Goal: Find specific page/section: Find specific page/section

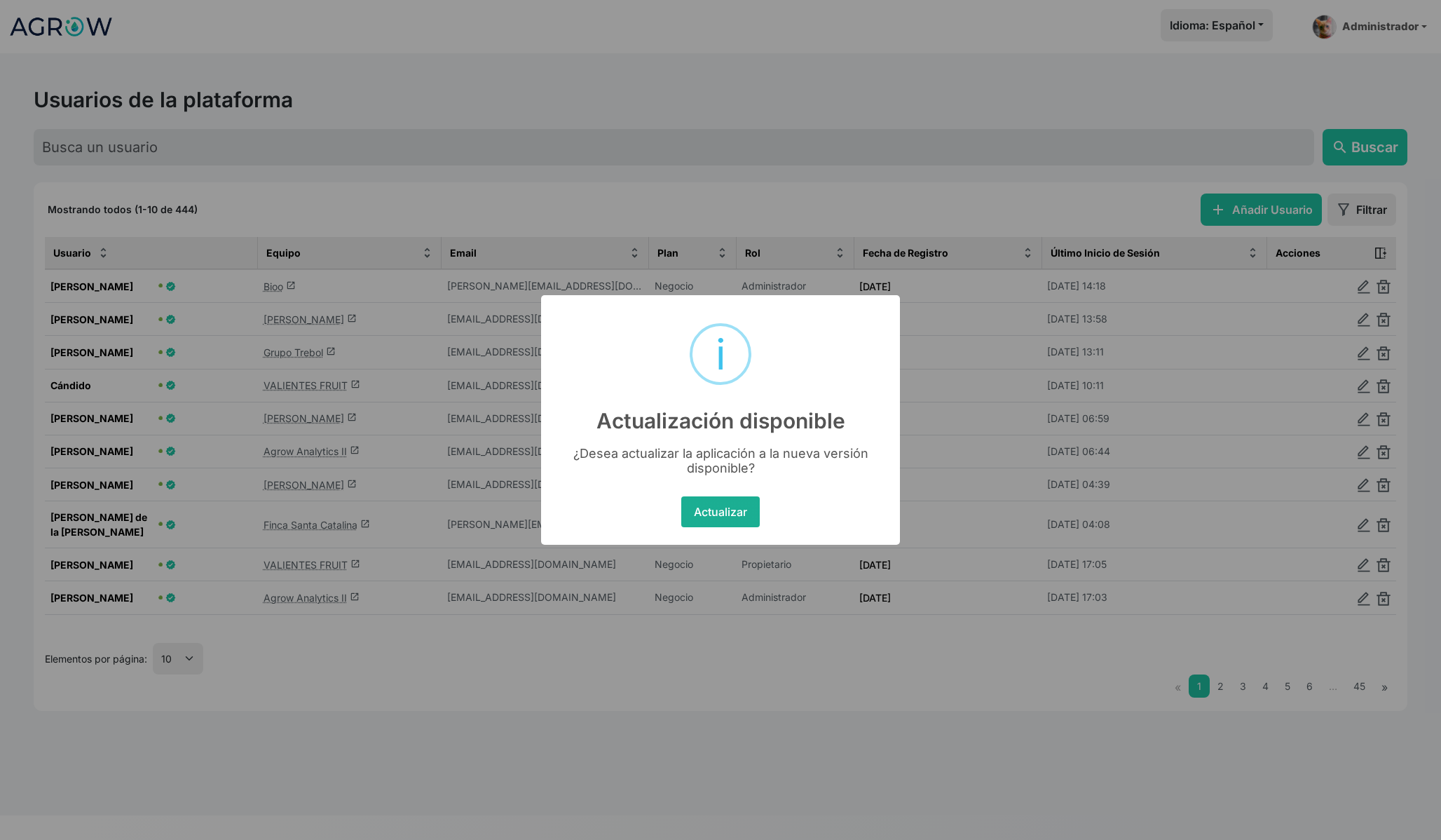
click at [703, 507] on button "Actualizar" at bounding box center [720, 511] width 78 height 31
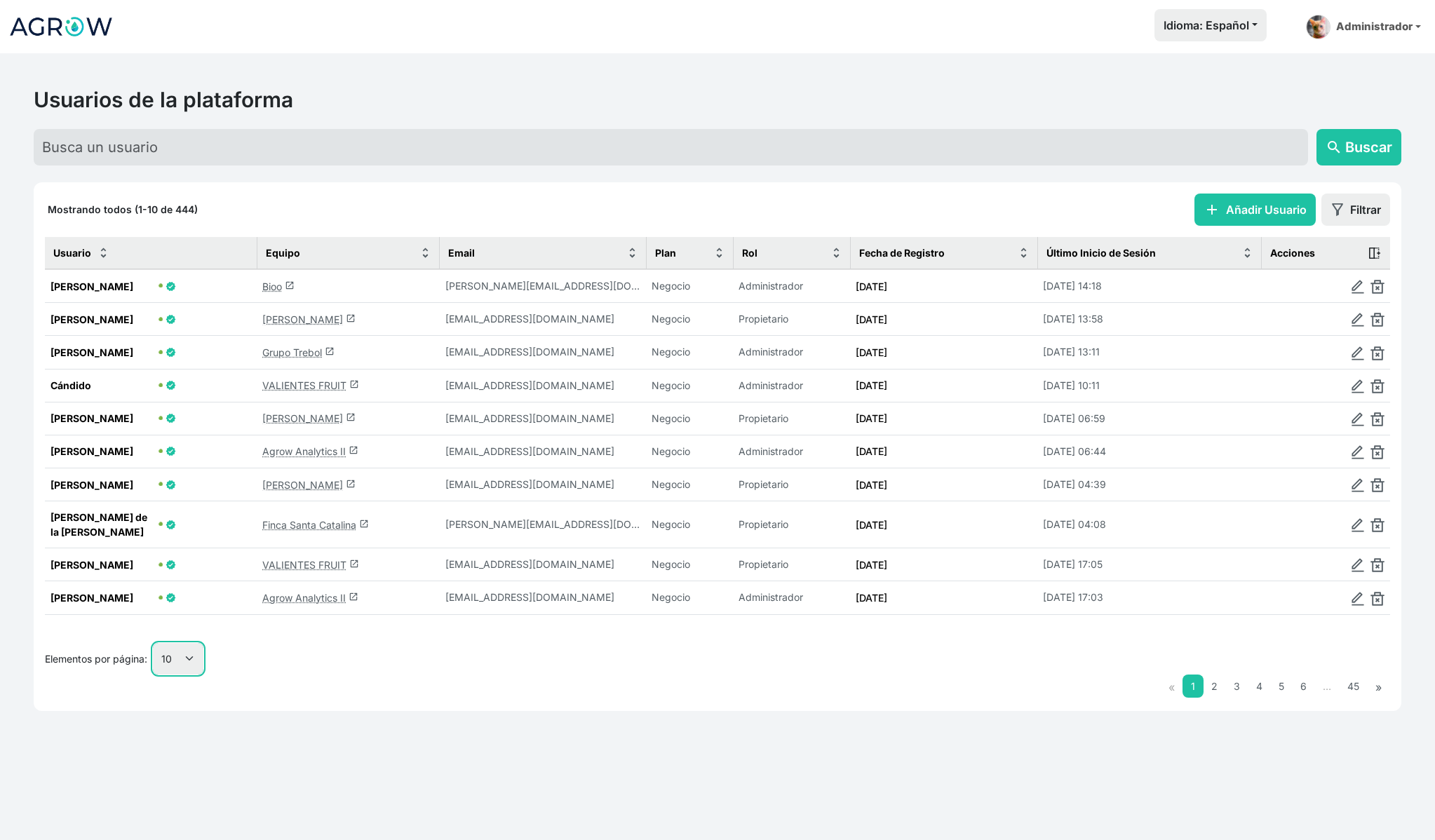
click at [173, 674] on select "10 25 50 100" at bounding box center [177, 658] width 50 height 31
select select "50"
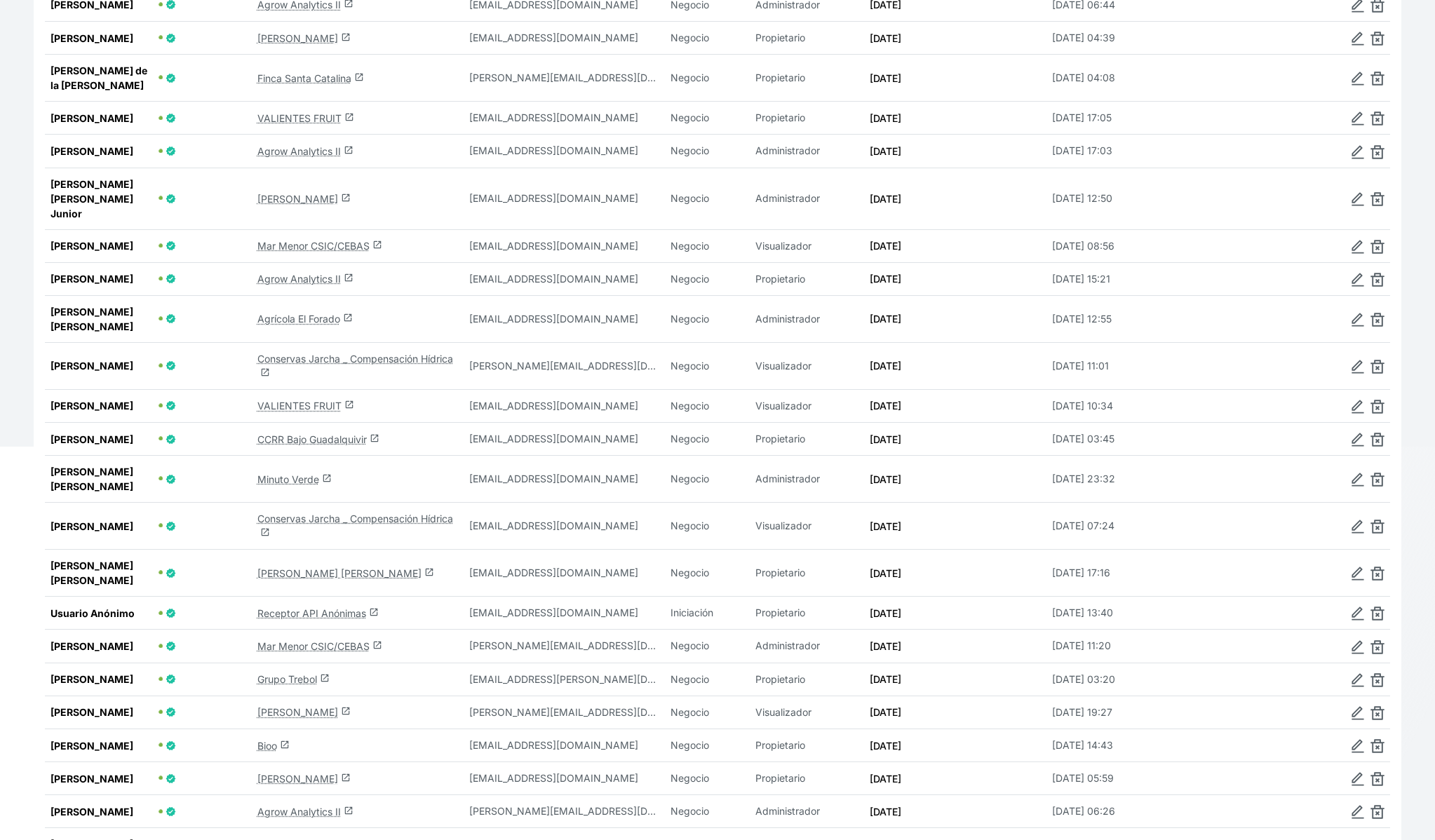
click at [345, 640] on link "Mar Menor CSIC/CEBAS launch" at bounding box center [320, 646] width 125 height 12
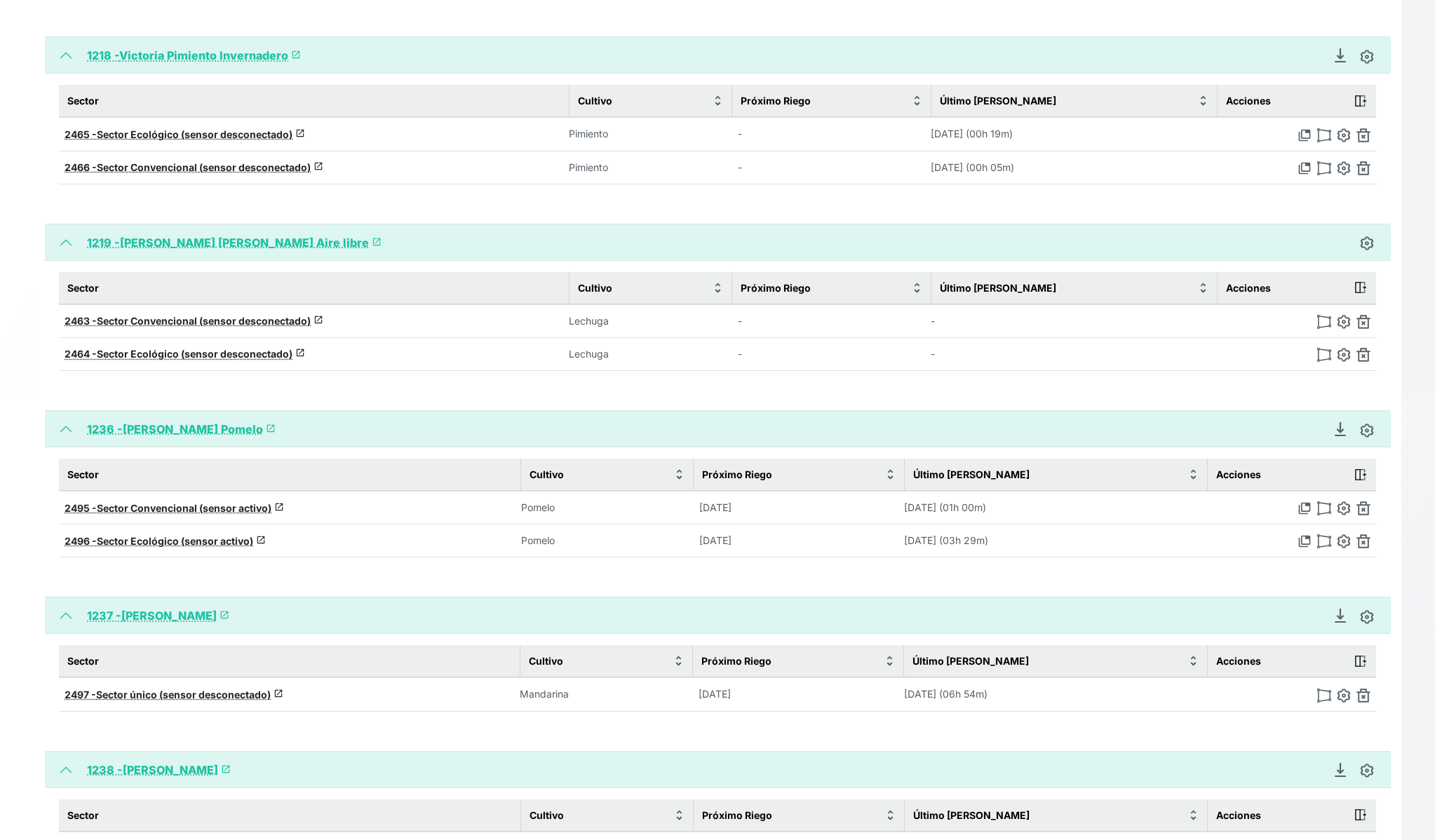
scroll to position [665, 0]
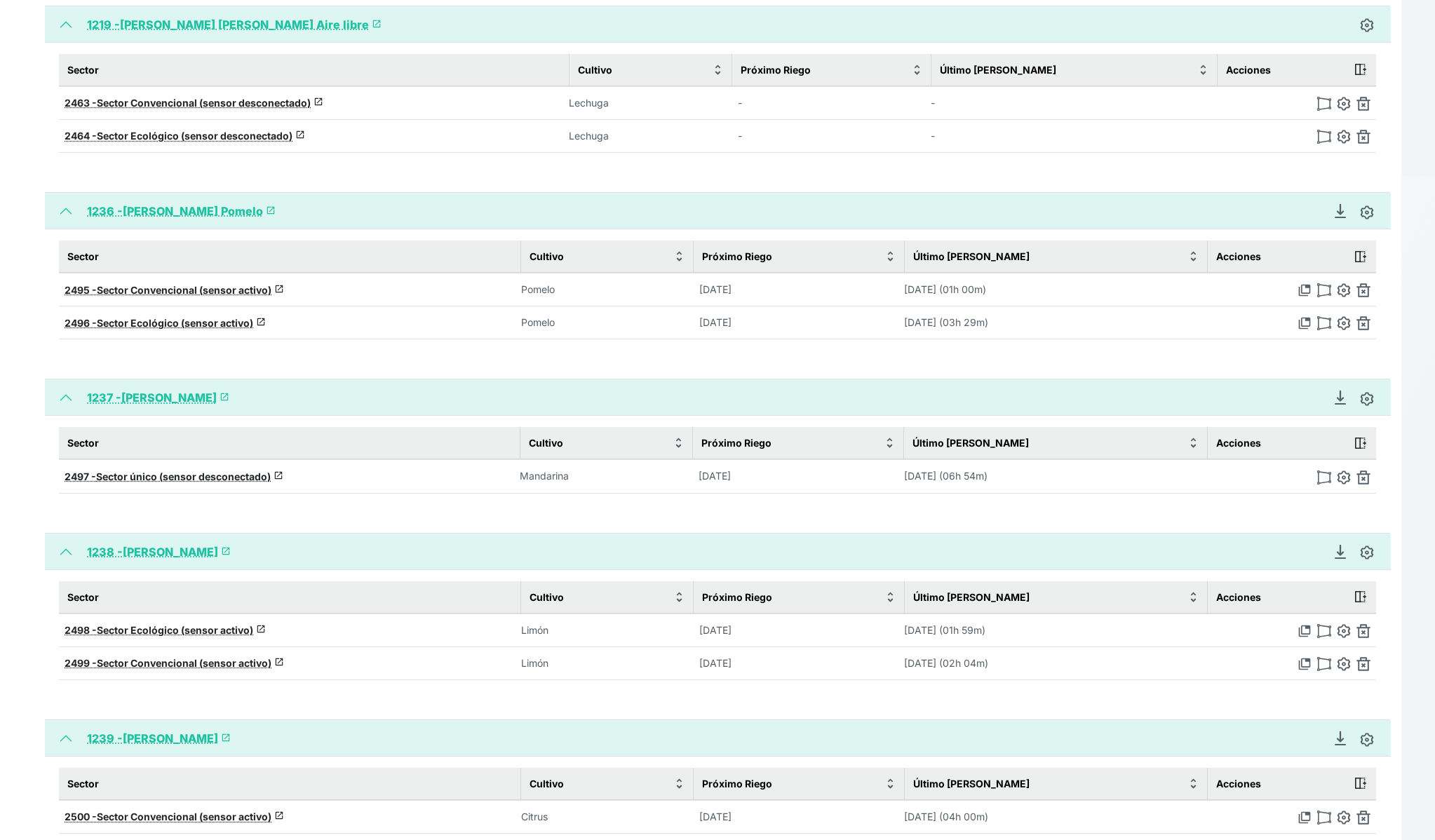
click at [209, 649] on th "2499 - Sector Convencional (sensor activo) launch" at bounding box center [289, 663] width 462 height 33
click at [212, 657] on span "Sector Convencional (sensor activo)" at bounding box center [184, 663] width 175 height 12
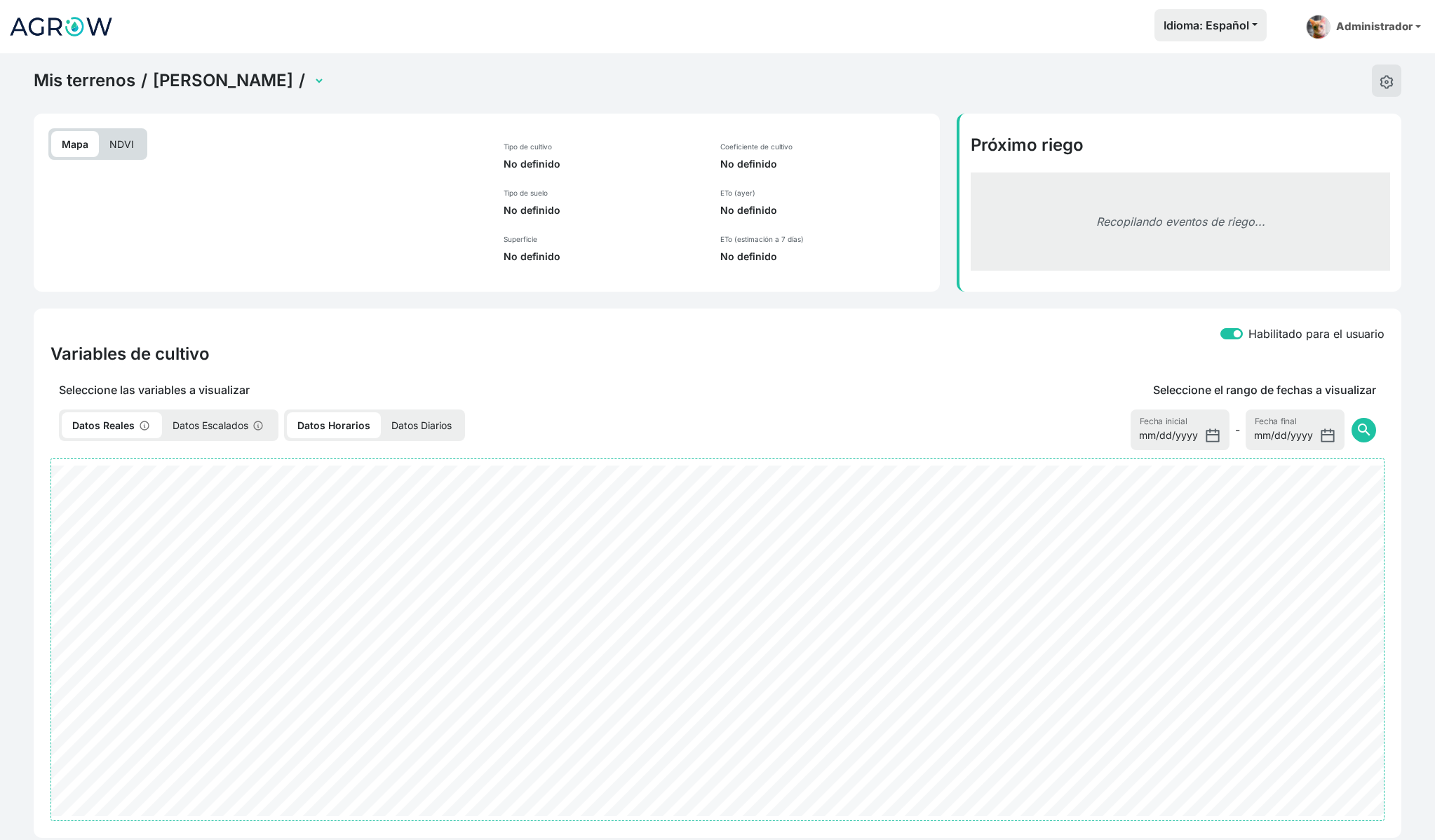
select select "2499"
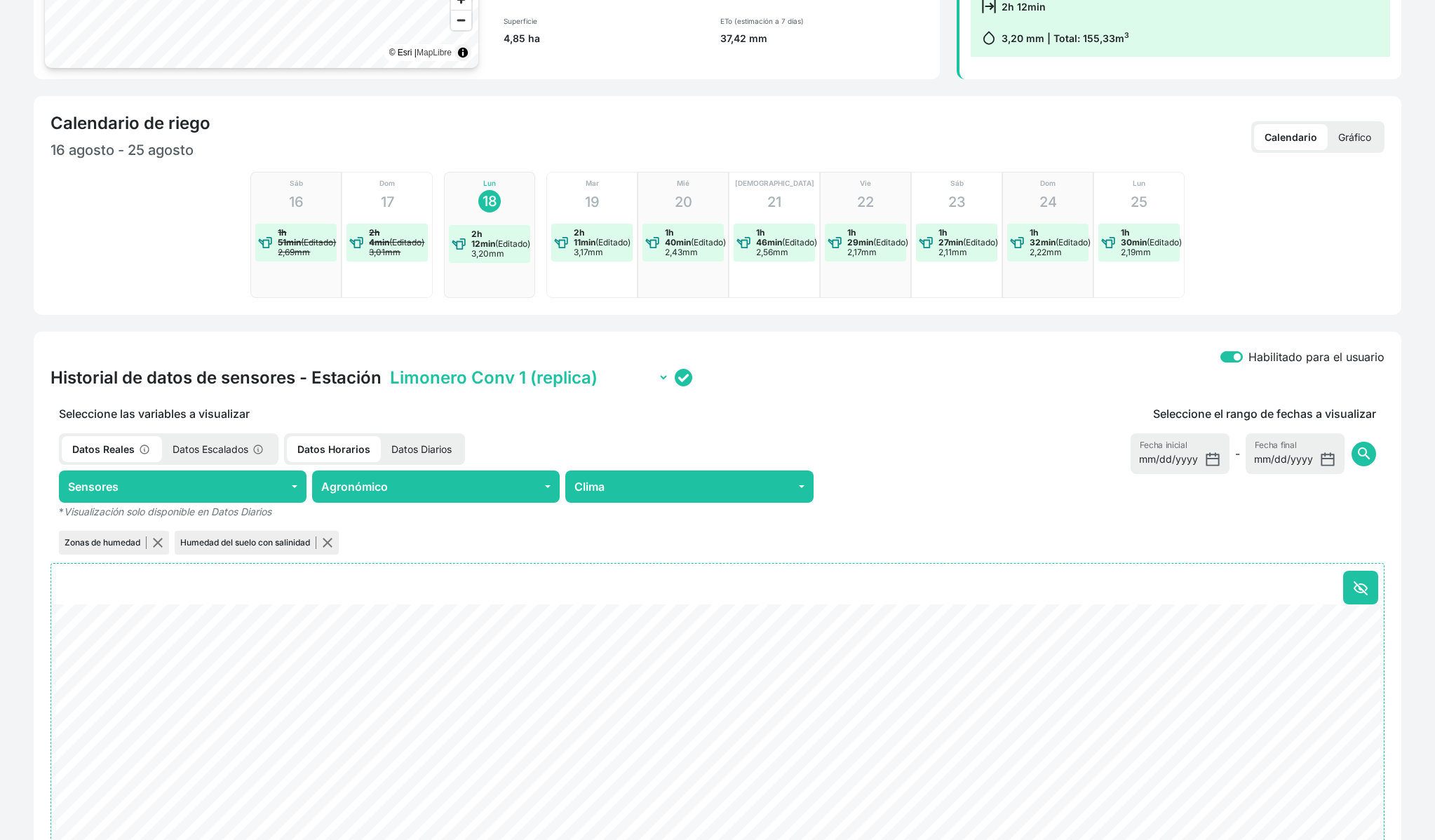
scroll to position [458, 0]
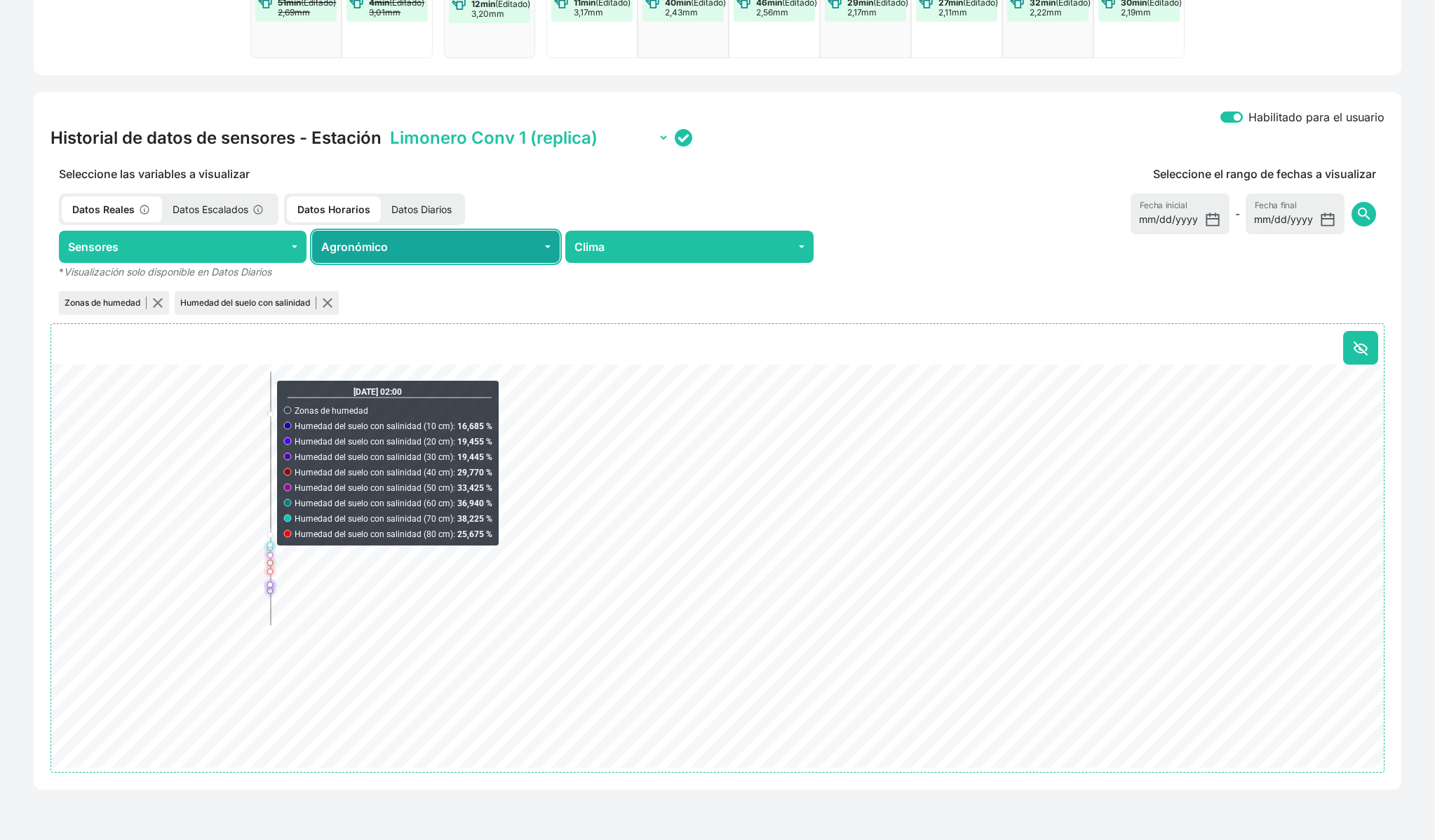
click at [392, 257] on button "Agronómico" at bounding box center [435, 247] width 248 height 32
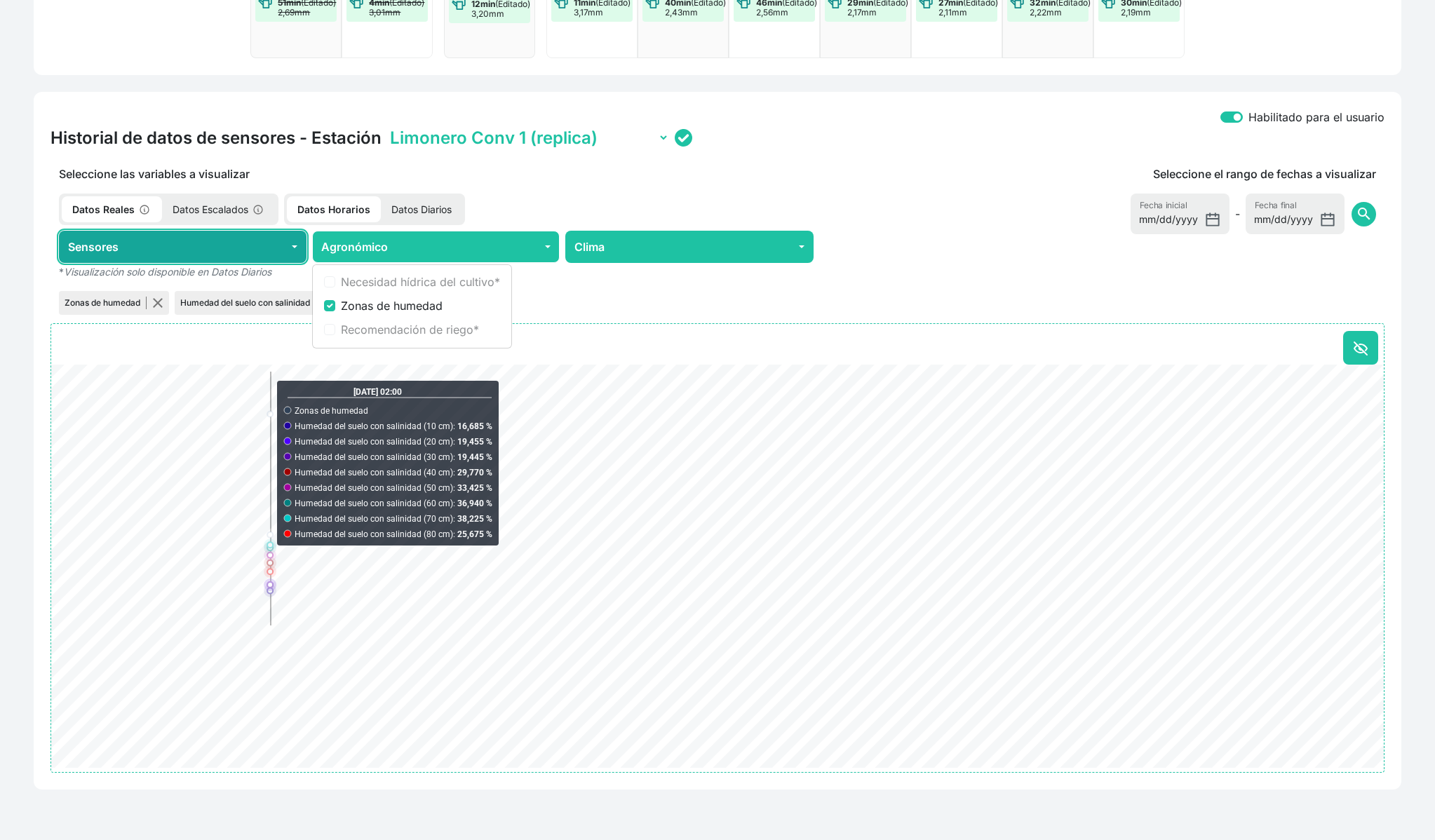
click at [240, 257] on button "Sensores" at bounding box center [182, 247] width 248 height 32
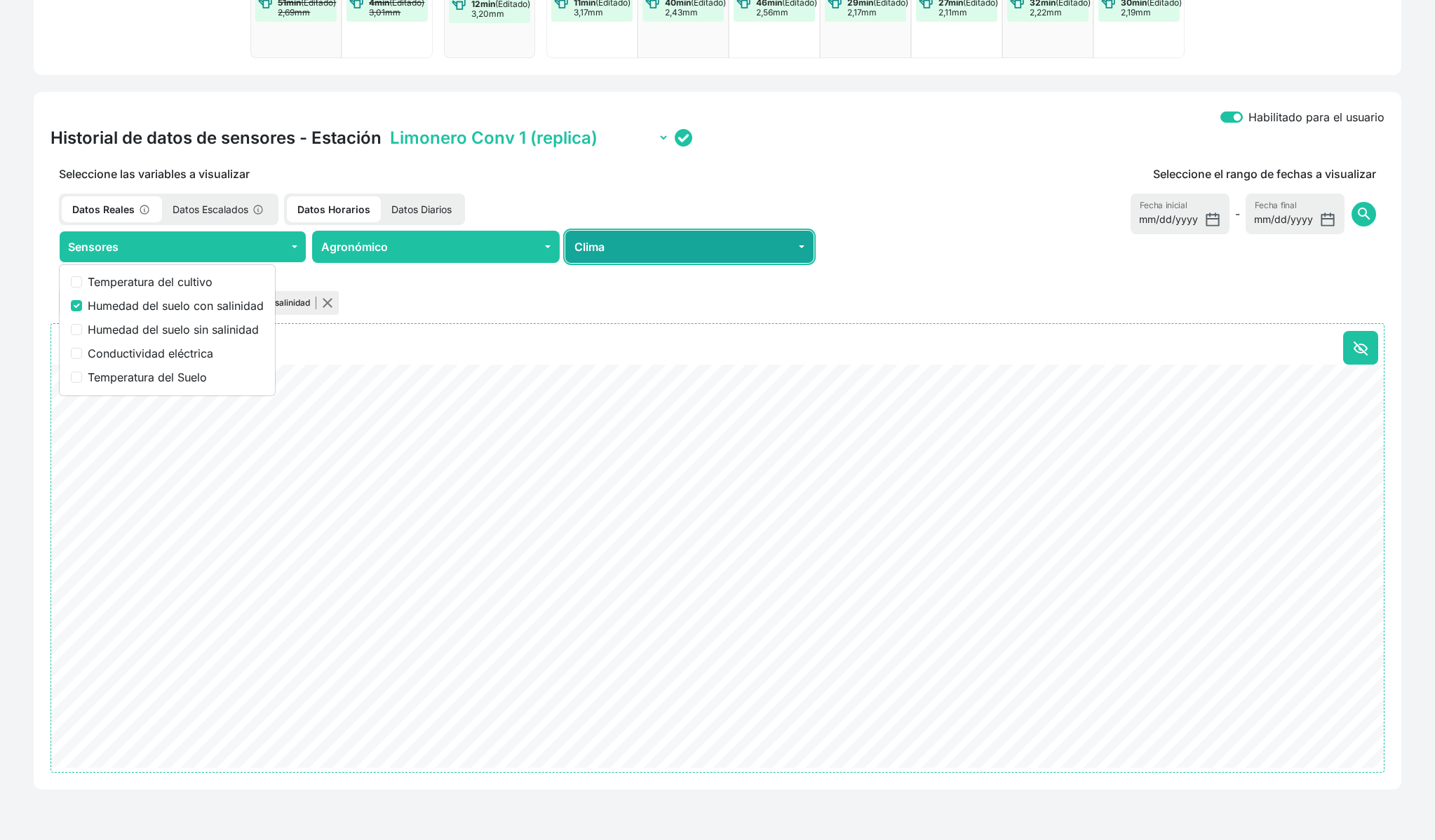
click at [682, 249] on button "Clima" at bounding box center [689, 247] width 248 height 32
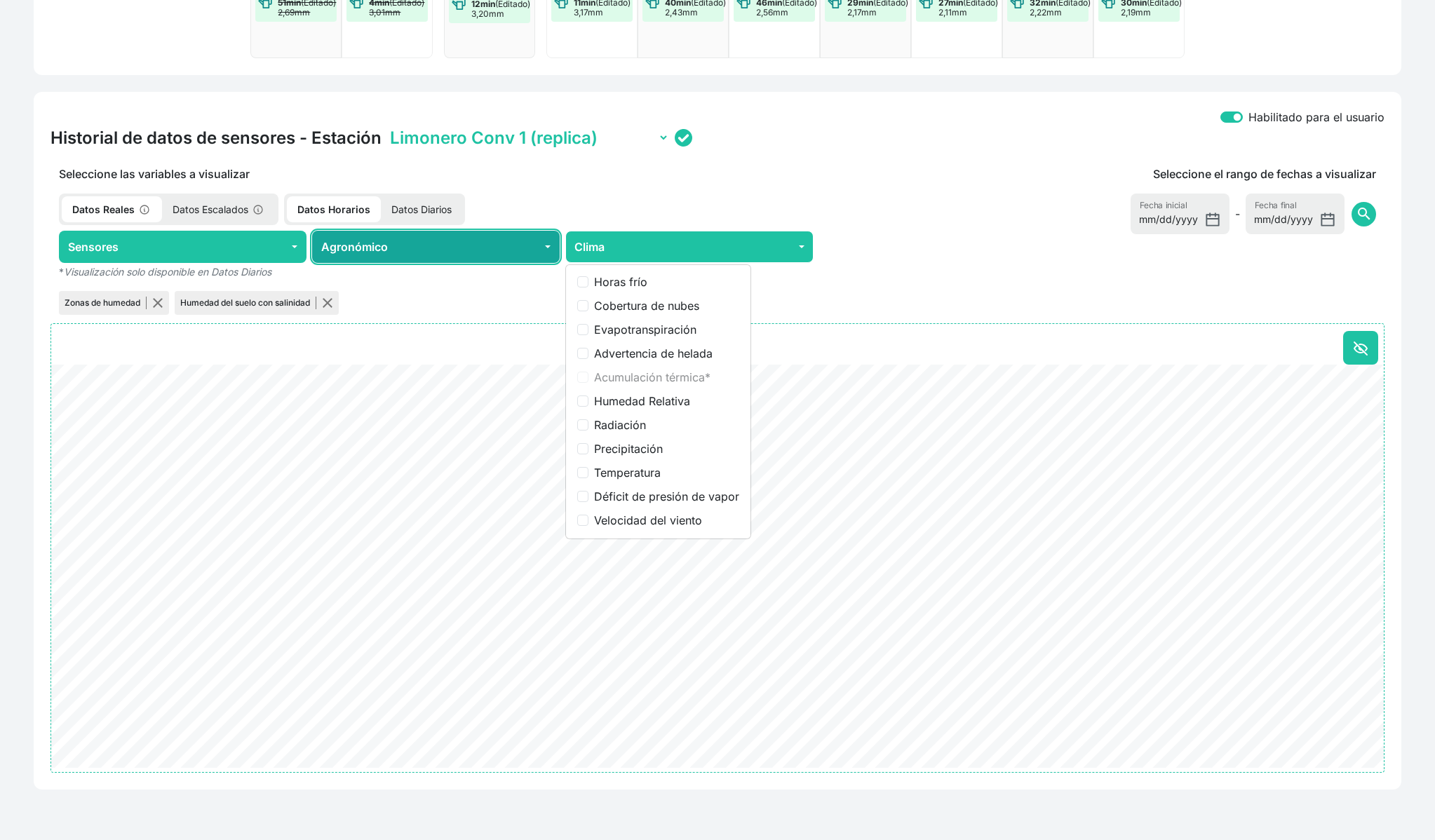
click at [418, 241] on button "Agronómico" at bounding box center [435, 247] width 248 height 32
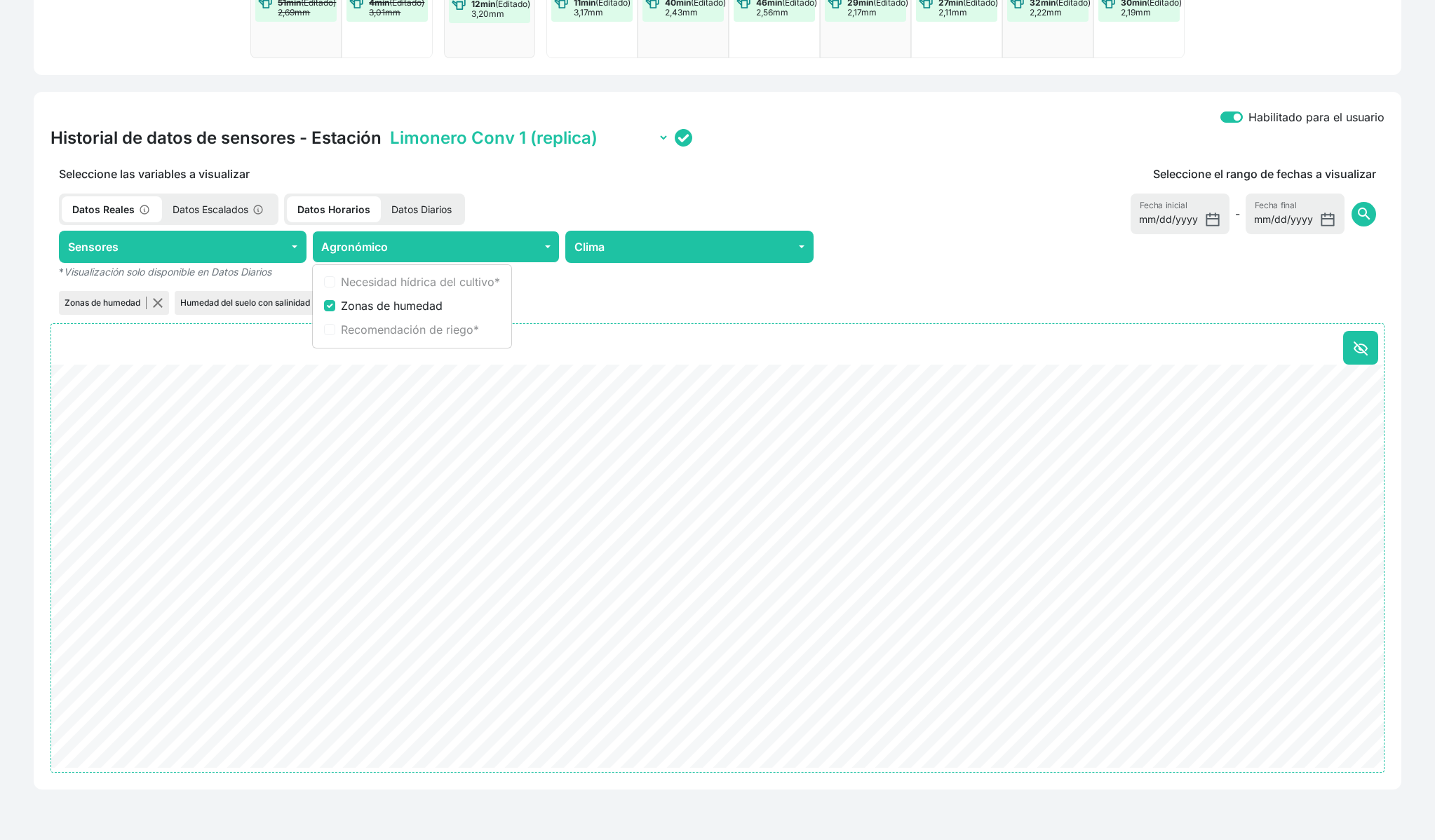
click at [882, 250] on div "Seleccione el rango de fechas a visualizar 2025-08-11 Fecha inicial - 2025-08-1…" at bounding box center [1104, 241] width 563 height 152
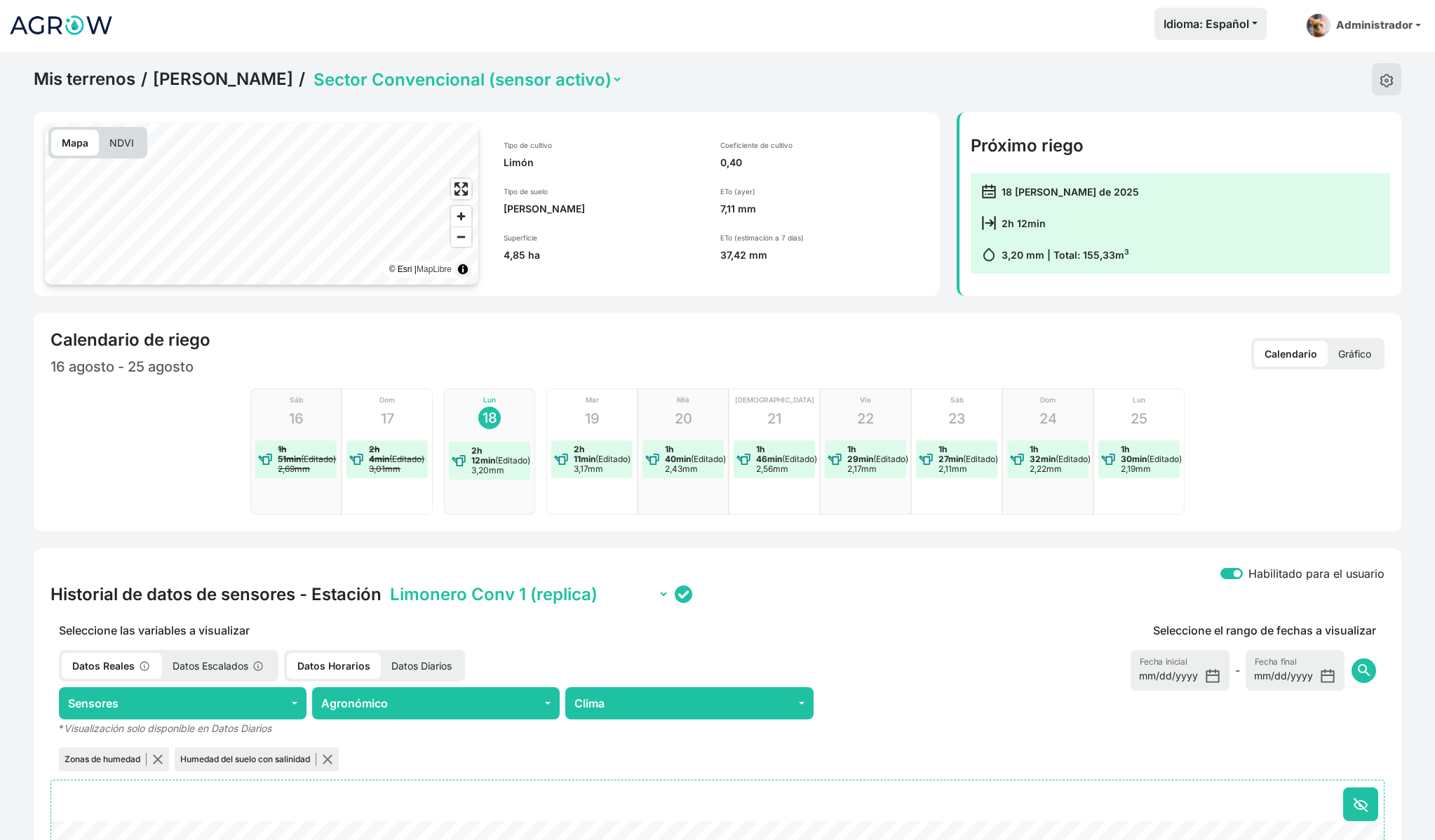
scroll to position [0, 0]
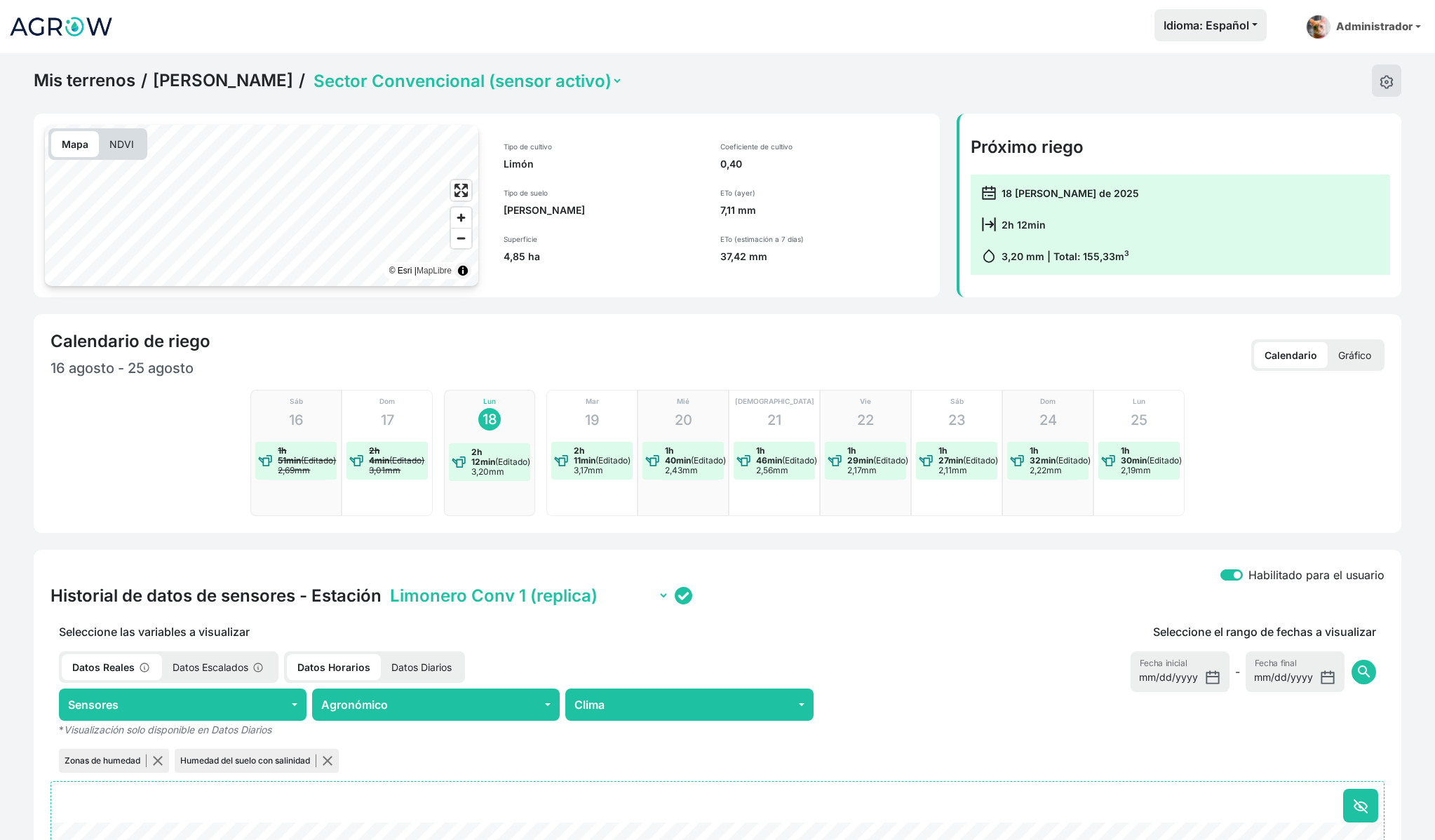
click at [1366, 356] on p "Gráfico" at bounding box center [1354, 355] width 54 height 26
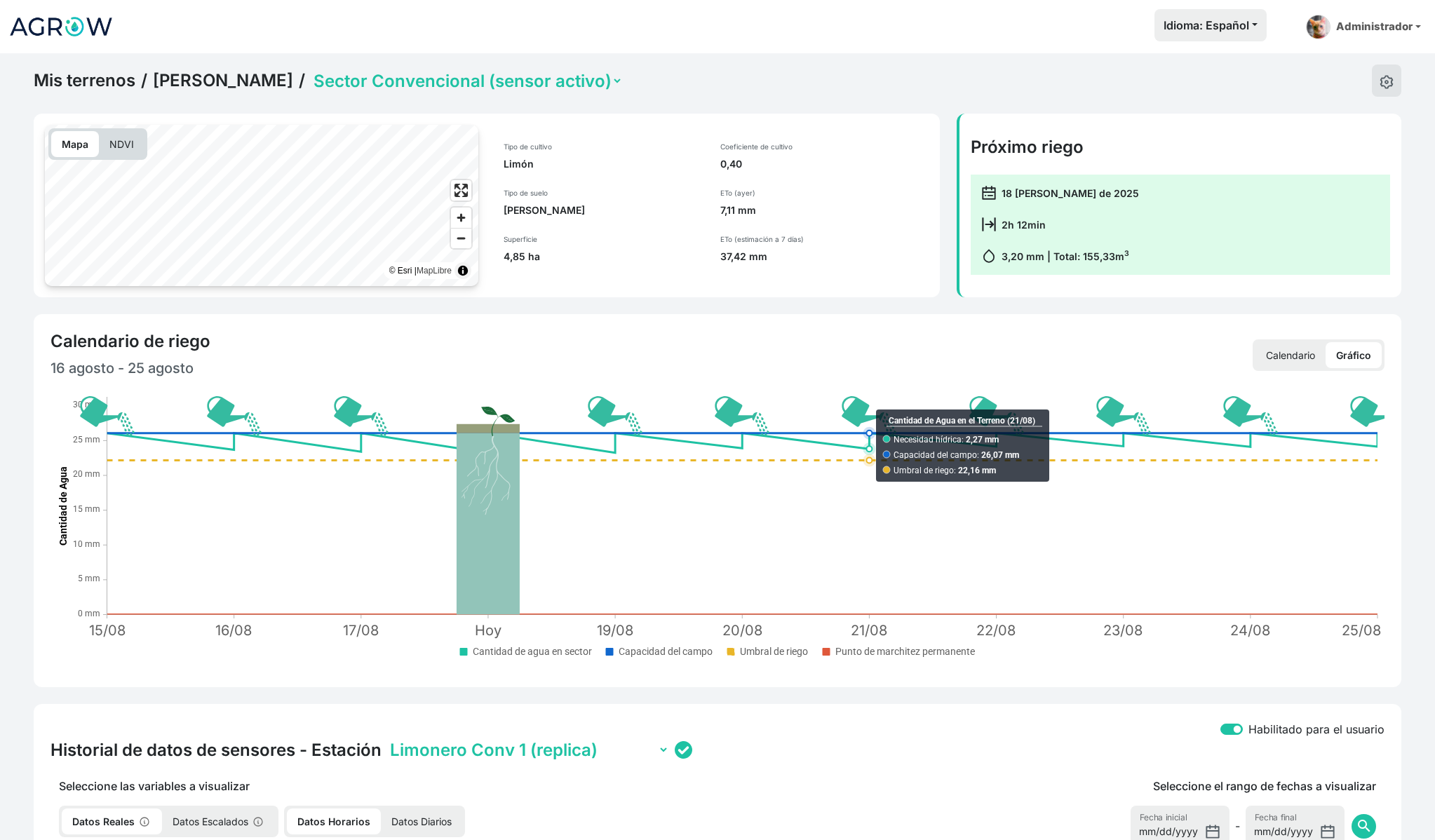
click at [1153, 216] on div "18 de agosto de 2025 2h 12min 3,20 mm | Total: 155,33 m 3" at bounding box center [1180, 225] width 419 height 100
click at [208, 81] on link "Pedro Limonero" at bounding box center [223, 81] width 140 height 21
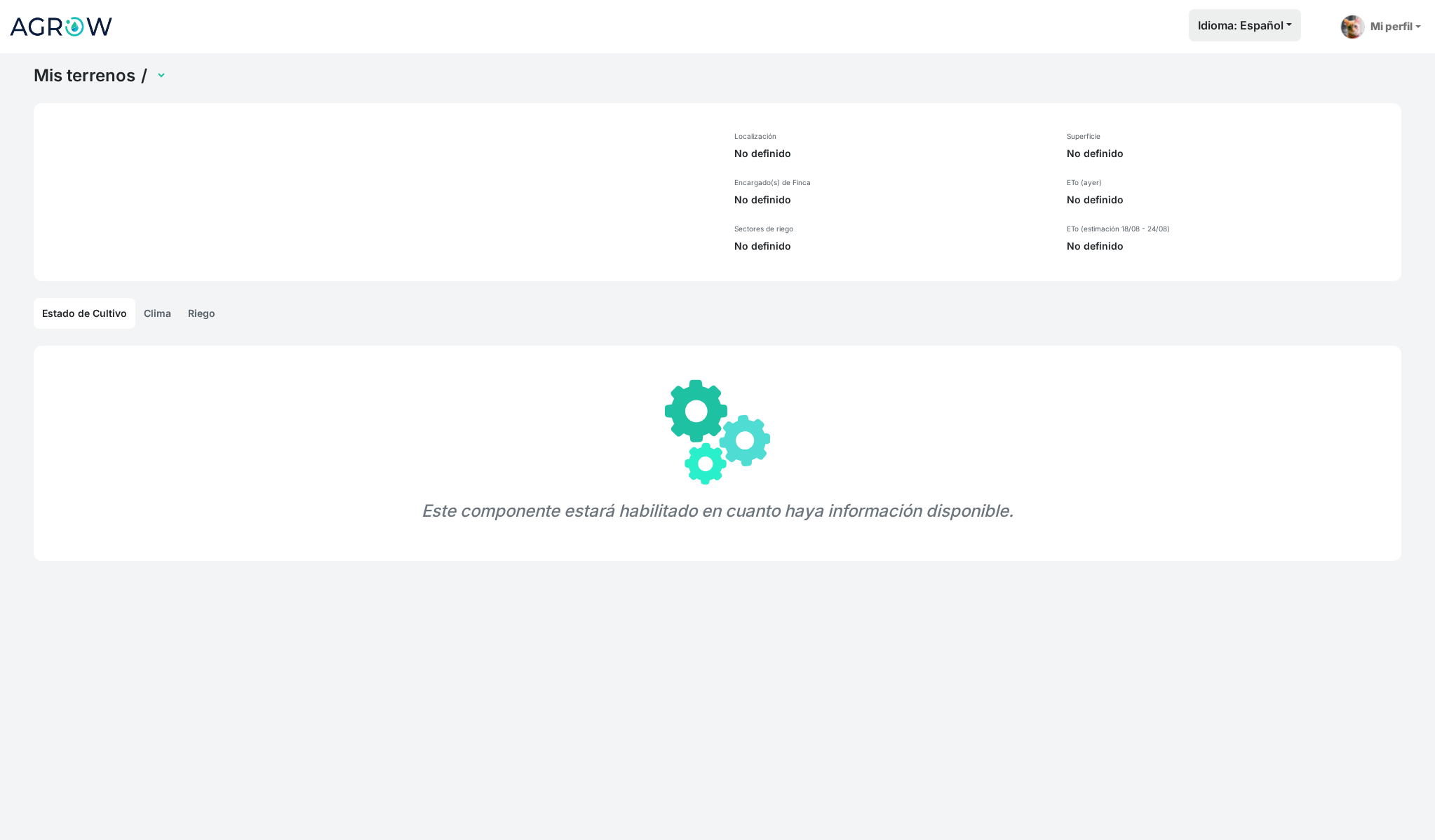
select select "1238"
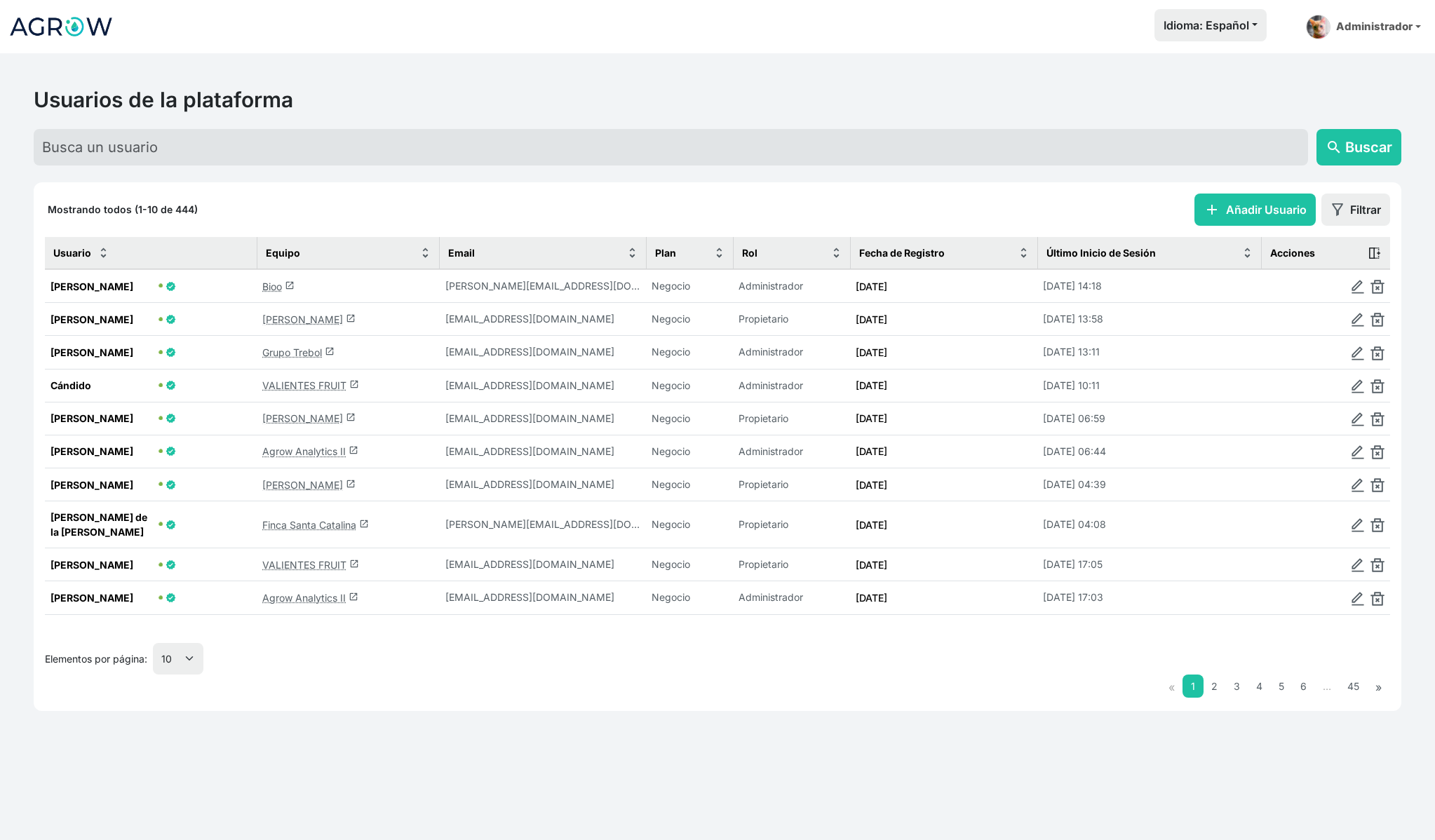
click at [273, 288] on link "Bioo launch" at bounding box center [279, 286] width 32 height 12
